Goal: Contribute content: Add original content to the website for others to see

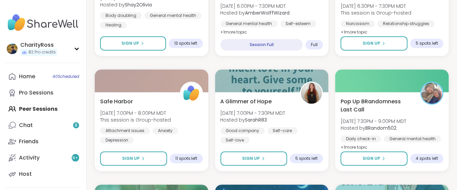
scroll to position [767, 0]
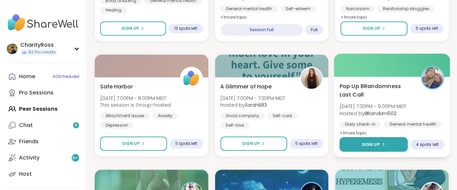
click at [390, 148] on button "Sign Up" at bounding box center [374, 144] width 68 height 15
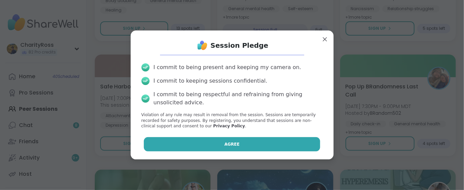
click at [269, 149] on button "Agree" at bounding box center [232, 144] width 176 height 14
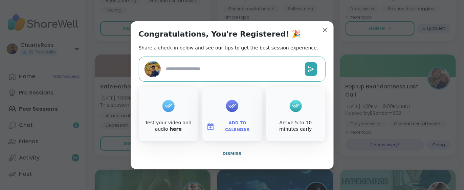
click at [233, 127] on span "Add to Calendar" at bounding box center [237, 126] width 41 height 13
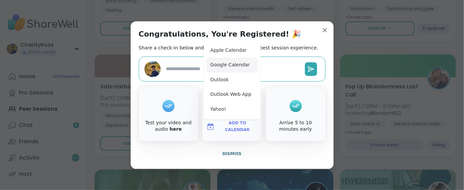
click at [244, 66] on button "Google Calendar" at bounding box center [232, 65] width 51 height 15
click at [230, 155] on span "Dismiss" at bounding box center [231, 153] width 19 height 5
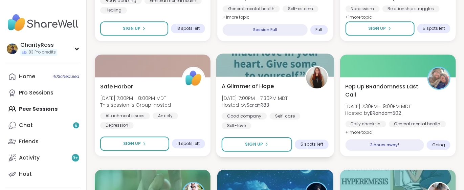
click at [234, 154] on div "A Glimmer of Hope Tue, Sep 09 | 7:00PM - 7:30PM MDT Hosted by SarahR83 Good com…" at bounding box center [275, 117] width 118 height 81
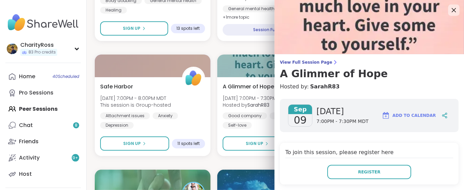
click at [450, 10] on icon at bounding box center [454, 10] width 8 height 8
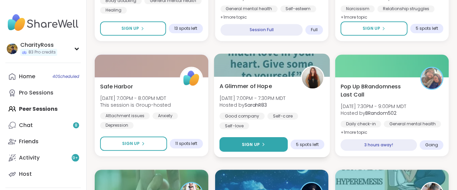
click at [275, 141] on button "Sign Up" at bounding box center [254, 144] width 68 height 15
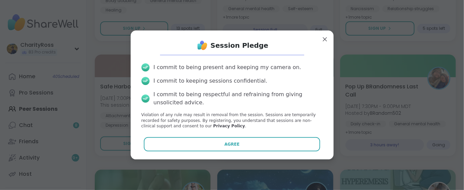
click at [275, 141] on button "Agree" at bounding box center [232, 144] width 176 height 14
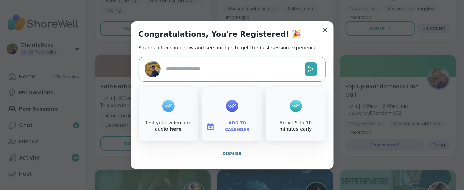
type textarea "*"
click at [234, 126] on span "Add to Calendar" at bounding box center [237, 126] width 41 height 13
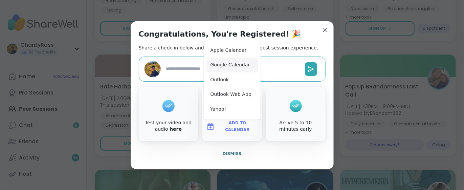
click at [228, 64] on button "Google Calendar" at bounding box center [232, 65] width 51 height 15
click at [223, 154] on span "Dismiss" at bounding box center [231, 153] width 19 height 5
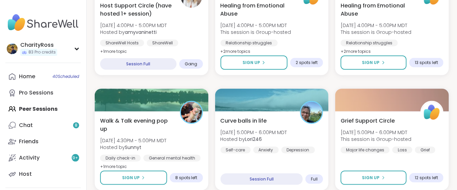
scroll to position [270, 0]
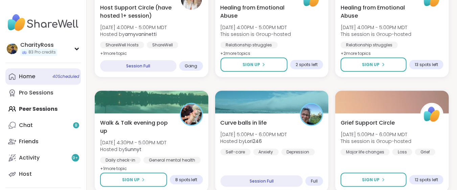
click at [35, 82] on link "Home 40 Scheduled" at bounding box center [42, 76] width 75 height 16
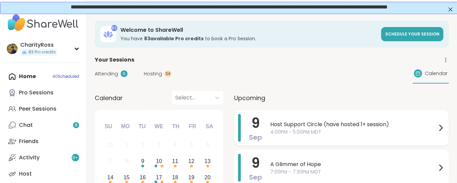
click at [272, 129] on span "4:00PM - 5:00PM MDT" at bounding box center [353, 132] width 167 height 7
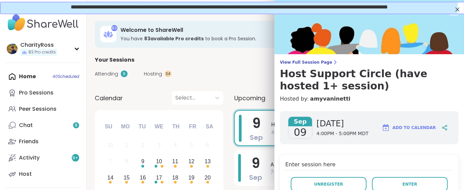
scroll to position [45, 0]
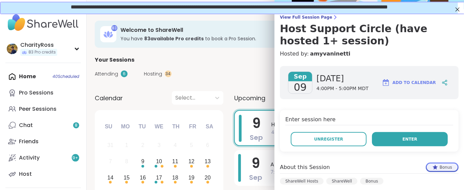
click at [374, 139] on button "Enter" at bounding box center [410, 139] width 76 height 14
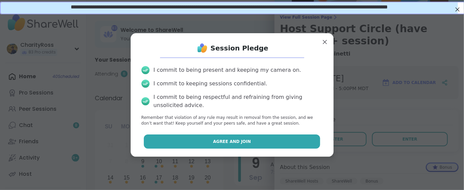
click at [302, 145] on button "Agree and Join" at bounding box center [232, 141] width 176 height 14
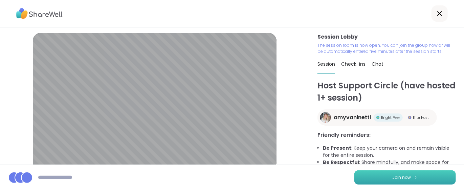
click at [354, 179] on button "Join now" at bounding box center [405, 177] width 102 height 14
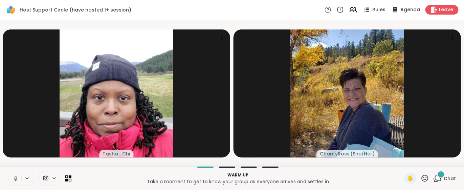
click at [13, 179] on icon at bounding box center [16, 178] width 6 height 6
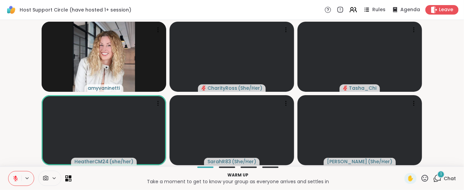
click at [13, 181] on button at bounding box center [14, 178] width 13 height 14
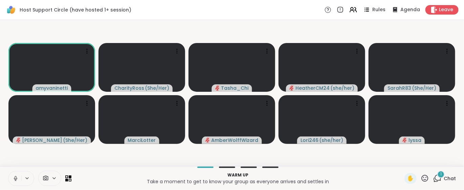
click at [11, 177] on button at bounding box center [14, 178] width 13 height 14
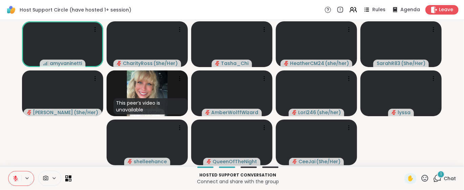
click at [437, 177] on div "1" at bounding box center [440, 174] width 7 height 7
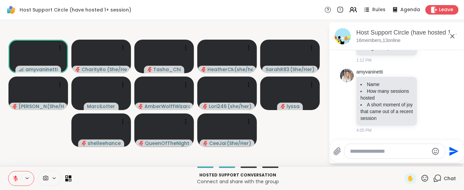
scroll to position [219, 0]
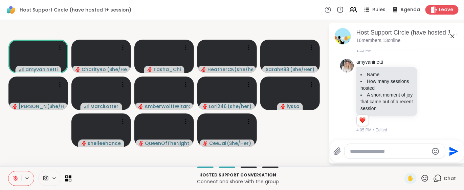
click at [15, 180] on icon at bounding box center [16, 178] width 6 height 6
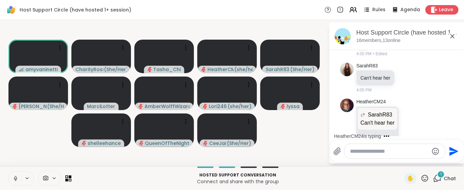
scroll to position [314, 0]
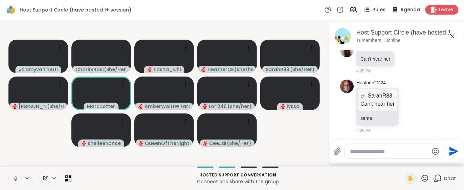
click at [15, 180] on icon at bounding box center [16, 178] width 6 height 6
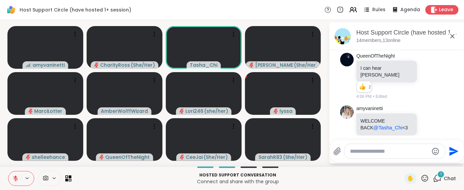
scroll to position [608, 0]
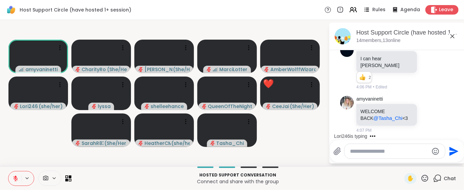
click at [421, 176] on icon at bounding box center [425, 178] width 8 height 8
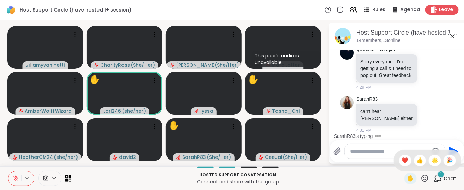
scroll to position [2159, 0]
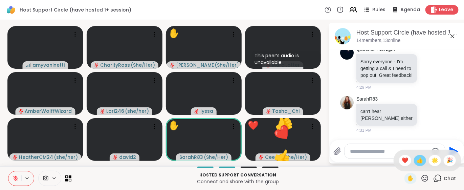
click at [417, 160] on span "👍" at bounding box center [420, 160] width 7 height 8
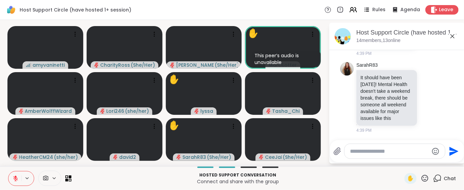
scroll to position [2642, 0]
click at [426, 94] on icon at bounding box center [429, 97] width 6 height 7
click at [422, 80] on button "❤️" at bounding box center [429, 87] width 14 height 14
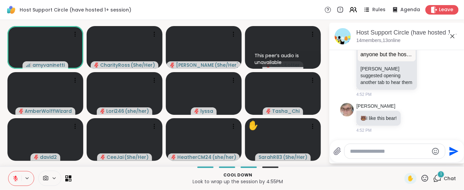
scroll to position [3056, 0]
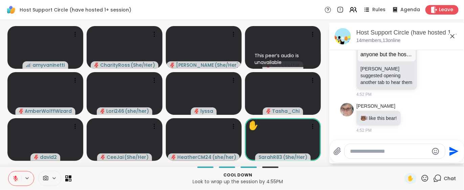
click at [421, 178] on icon at bounding box center [425, 178] width 8 height 8
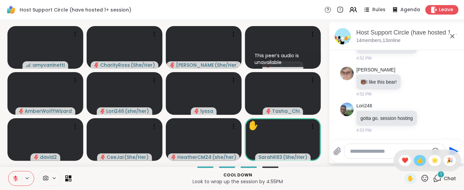
click at [417, 163] on span "👍" at bounding box center [420, 160] width 7 height 8
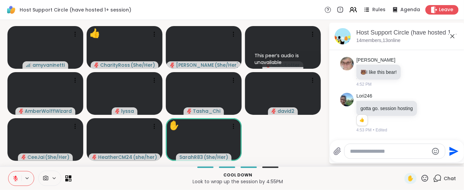
scroll to position [3109, 0]
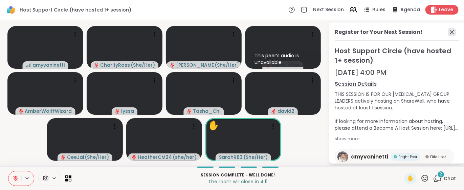
click at [448, 30] on icon at bounding box center [452, 32] width 8 height 8
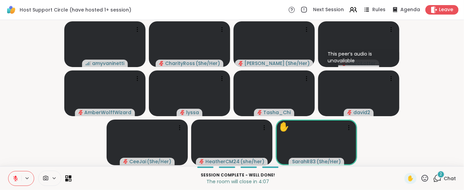
click at [433, 177] on icon at bounding box center [437, 178] width 8 height 8
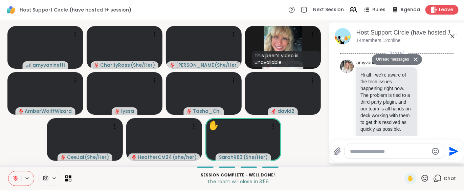
scroll to position [3252, 0]
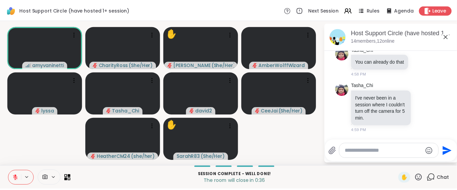
scroll to position [3569, 0]
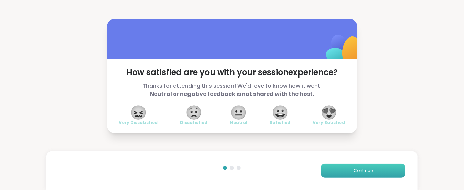
click at [343, 173] on button "Continue" at bounding box center [363, 171] width 85 height 14
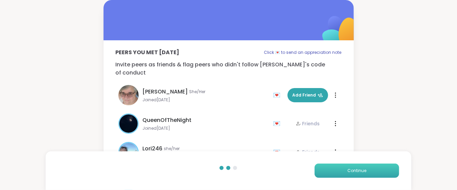
click at [343, 173] on button "Continue" at bounding box center [357, 171] width 85 height 14
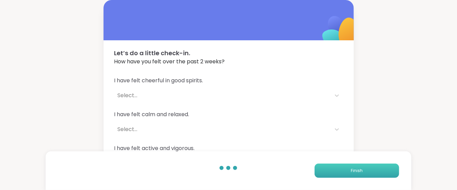
click at [343, 173] on button "Finish" at bounding box center [357, 171] width 85 height 14
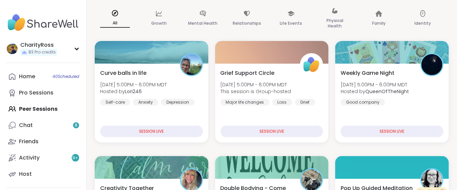
scroll to position [180, 0]
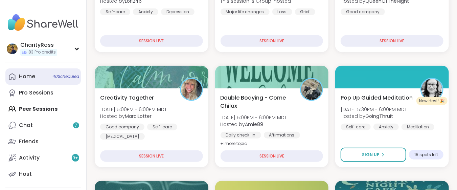
click at [48, 79] on link "Home 40 Scheduled" at bounding box center [42, 76] width 75 height 16
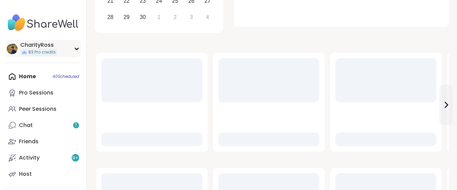
click at [53, 53] on span "83 Pro credits" at bounding box center [41, 52] width 27 height 6
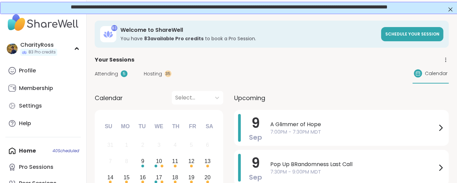
click at [425, 76] on div "Calendar" at bounding box center [431, 74] width 36 height 20
click at [286, 126] on span "A Glimmer of Hope" at bounding box center [353, 125] width 167 height 8
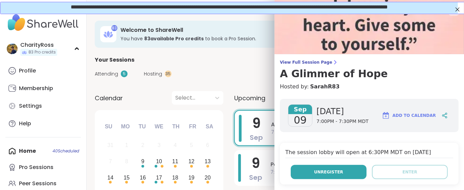
click at [307, 173] on button "Unregister" at bounding box center [329, 172] width 76 height 14
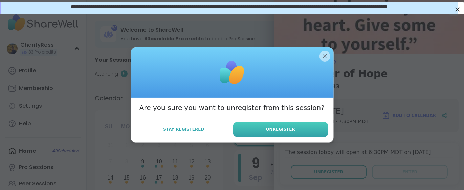
click at [291, 130] on button "Unregister" at bounding box center [280, 129] width 95 height 15
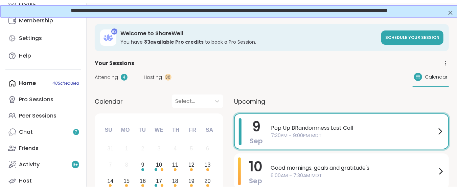
scroll to position [90, 0]
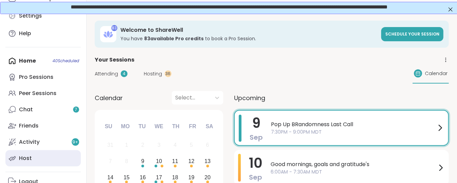
click at [61, 156] on link "Host" at bounding box center [42, 158] width 75 height 16
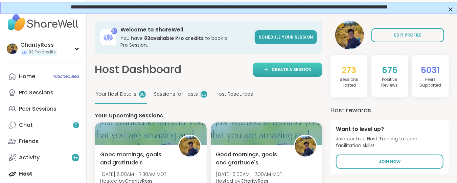
click at [283, 67] on span "Create a session" at bounding box center [292, 70] width 40 height 6
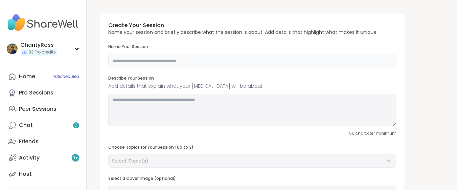
click at [119, 57] on input "text" at bounding box center [252, 61] width 288 height 14
type input "**********"
click at [114, 100] on textarea at bounding box center [252, 110] width 288 height 32
click at [43, 48] on div "CharityRoss 83 Pro credits" at bounding box center [38, 48] width 37 height 15
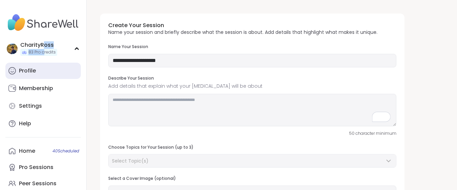
click at [38, 72] on link "Profile" at bounding box center [42, 71] width 75 height 16
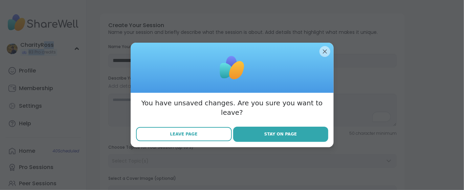
click at [214, 132] on button "Leave Page" at bounding box center [184, 134] width 96 height 14
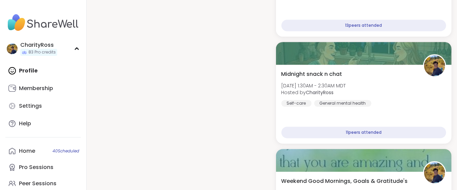
scroll to position [2121, 0]
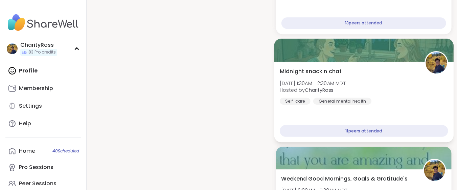
click at [334, 93] on div "Midnight snack n chat [DATE] 1:30AM - 2:30AM MDT Hosted by CharityRoss Self-car…" at bounding box center [364, 85] width 168 height 37
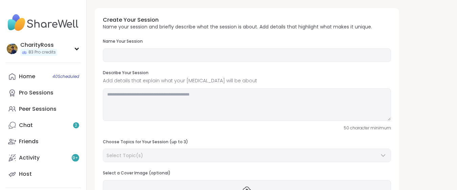
type input "**********"
type textarea "**********"
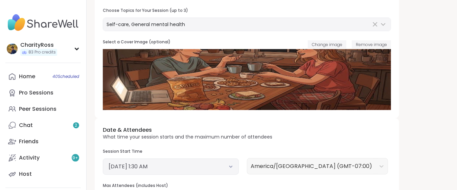
scroll to position [135, 0]
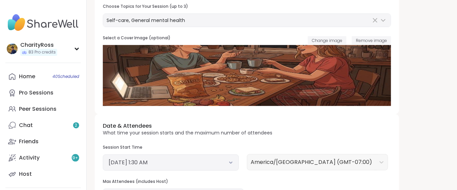
click at [230, 163] on icon at bounding box center [231, 162] width 4 height 3
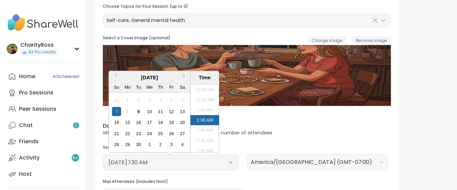
scroll to position [2, 0]
click at [175, 112] on div "12" at bounding box center [171, 111] width 9 height 9
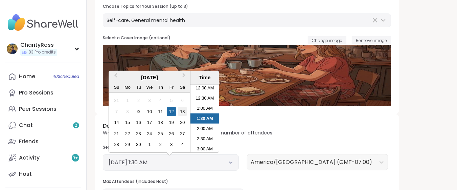
click at [185, 112] on div "13" at bounding box center [182, 111] width 9 height 9
click at [197, 118] on li "1:30 AM" at bounding box center [205, 118] width 29 height 10
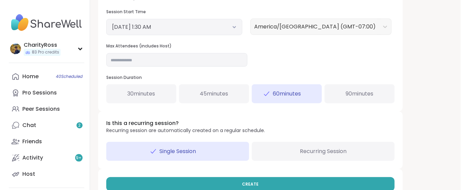
scroll to position [287, 0]
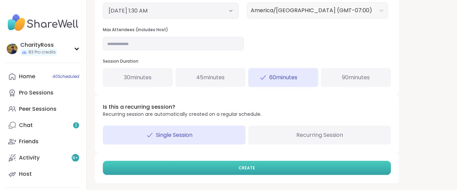
click at [281, 165] on button "CREATE" at bounding box center [247, 168] width 288 height 14
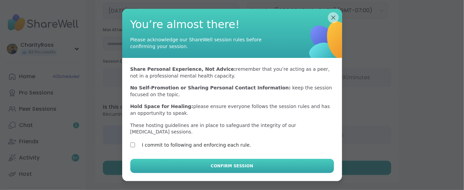
click at [140, 159] on button "Confirm Session" at bounding box center [232, 166] width 204 height 14
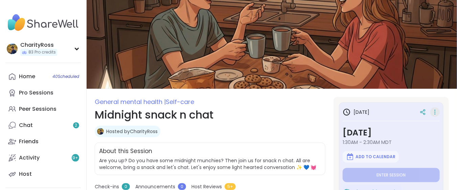
click at [435, 112] on icon at bounding box center [435, 112] width 1 height 1
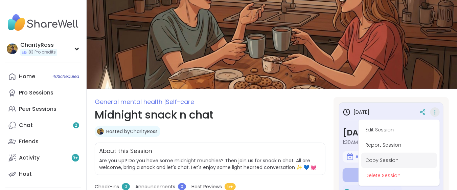
click at [413, 164] on button "Copy Session" at bounding box center [400, 160] width 76 height 15
type textarea "*"
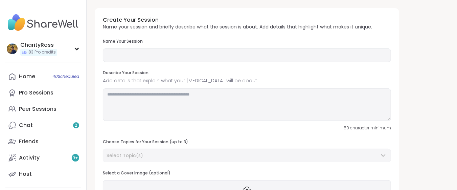
type input "**********"
type textarea "**********"
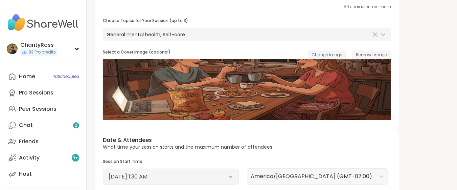
scroll to position [135, 0]
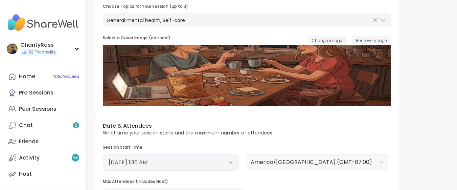
click at [226, 165] on button "September 13, 2025 1:30 AM" at bounding box center [171, 162] width 125 height 8
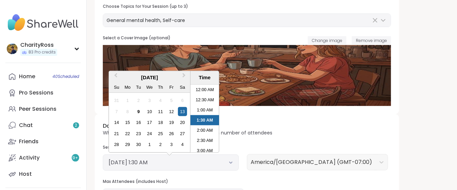
scroll to position [2, 0]
click at [119, 123] on div "14" at bounding box center [116, 122] width 9 height 9
click at [211, 117] on li "1:30 AM" at bounding box center [205, 118] width 29 height 10
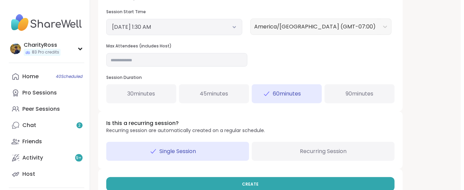
scroll to position [287, 0]
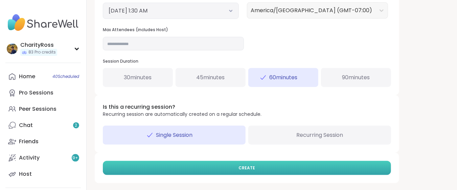
click at [232, 164] on button "CREATE" at bounding box center [247, 168] width 288 height 14
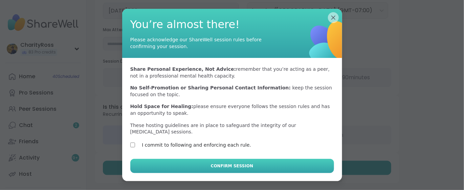
click at [137, 159] on button "Confirm Session" at bounding box center [232, 166] width 204 height 14
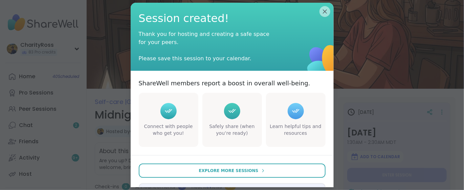
type textarea "*"
